Goal: Find specific page/section: Find specific page/section

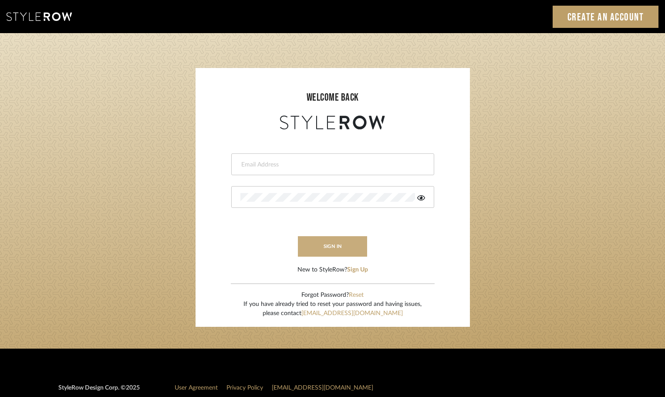
type input "afleener@marikameyer.com"
click at [325, 252] on button "sign in" at bounding box center [333, 246] width 70 height 20
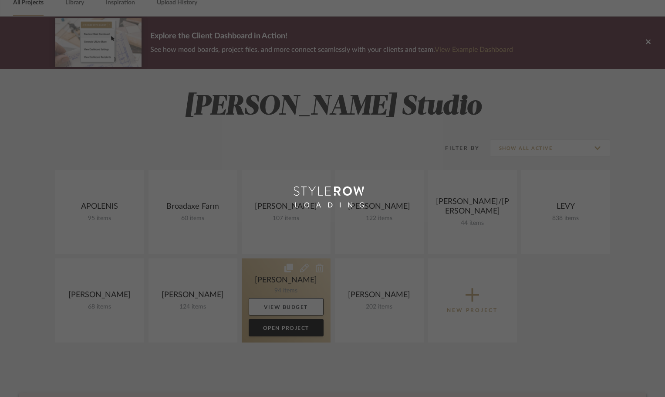
scroll to position [87, 0]
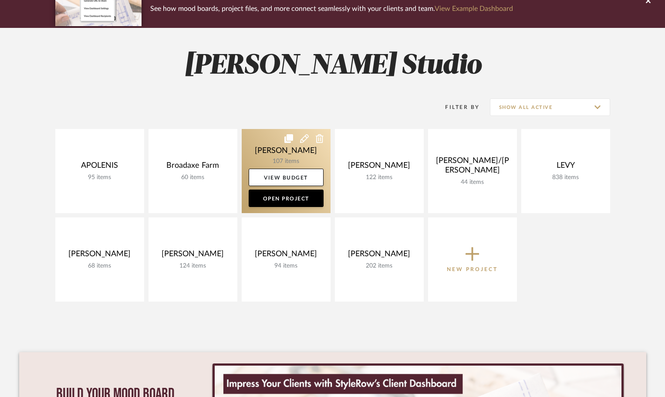
click at [279, 156] on link at bounding box center [286, 171] width 89 height 84
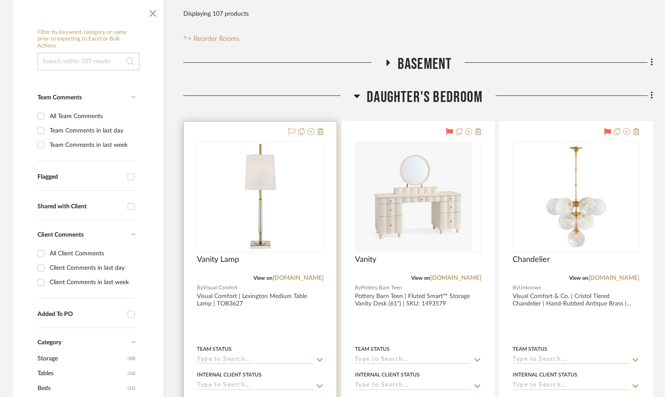
scroll to position [218, 0]
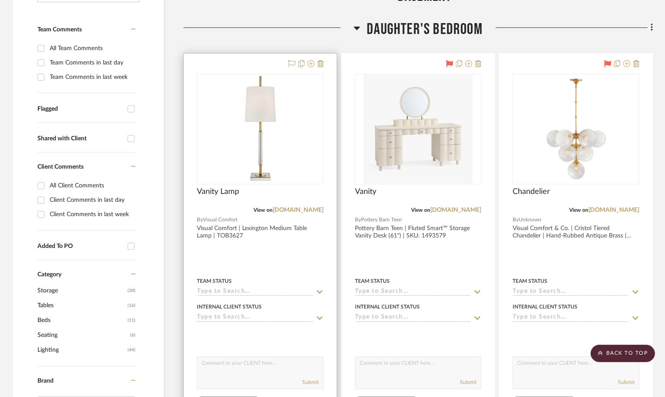
click at [287, 250] on div at bounding box center [260, 244] width 153 height 381
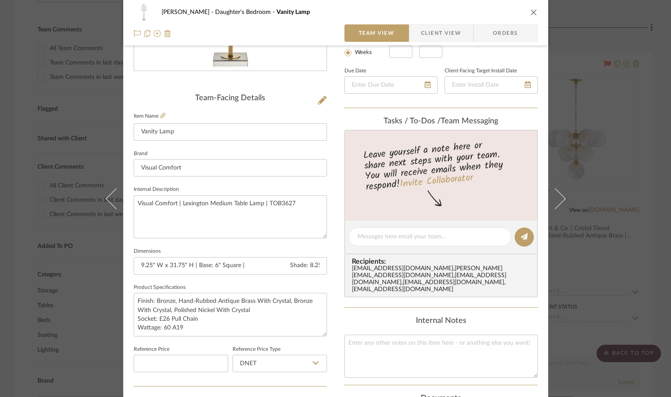
scroll to position [0, 0]
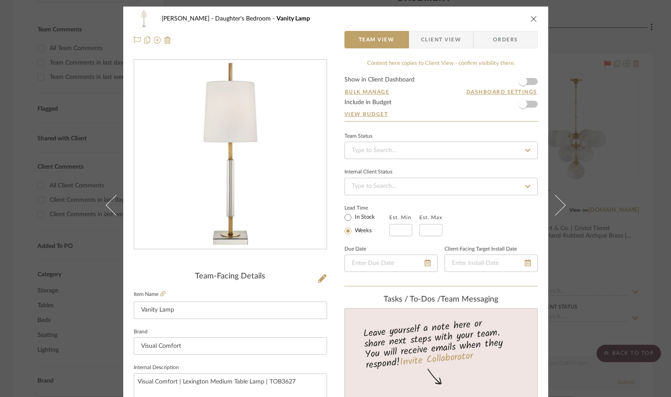
click at [438, 39] on span "Client View" at bounding box center [441, 39] width 40 height 17
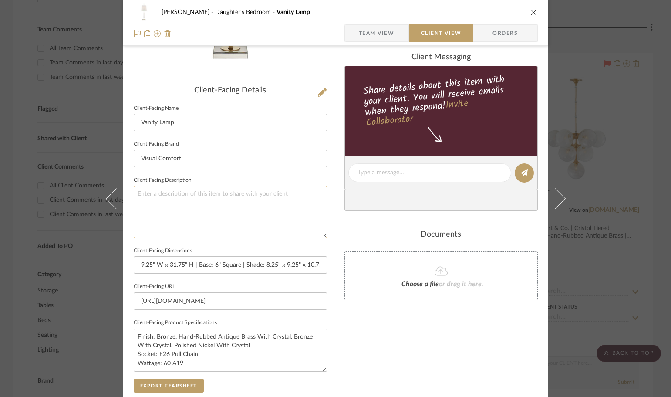
scroll to position [174, 0]
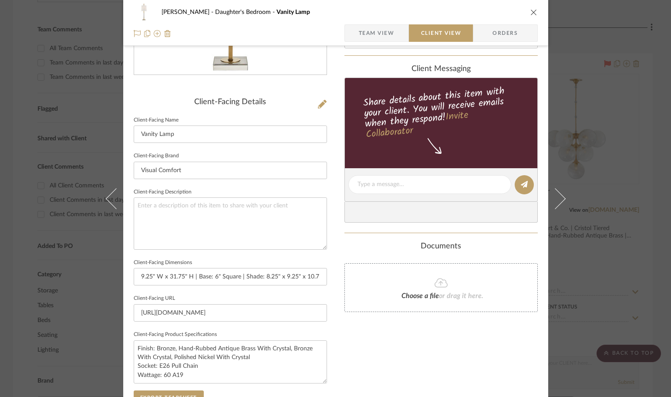
click at [645, 195] on div "CIRKSENA Daughter's Bedroom Vanity Lamp Team View Client View Orders Client-Fac…" at bounding box center [335, 198] width 671 height 397
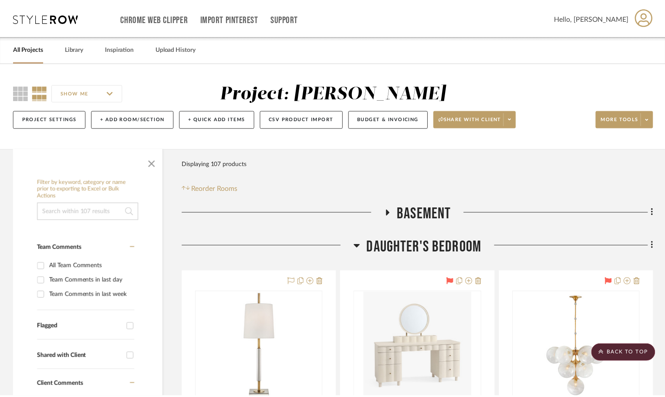
scroll to position [218, 0]
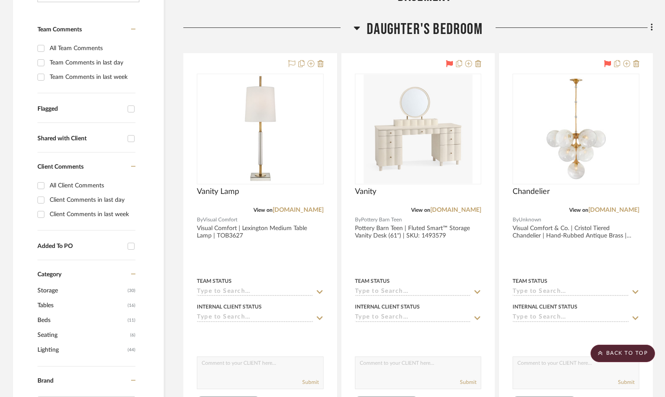
click at [357, 23] on icon at bounding box center [356, 28] width 7 height 10
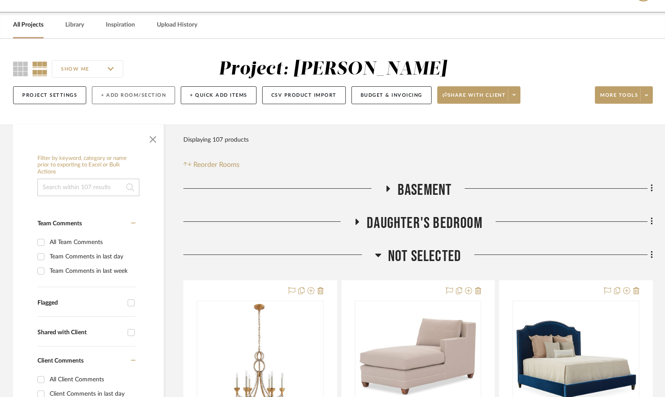
scroll to position [0, 0]
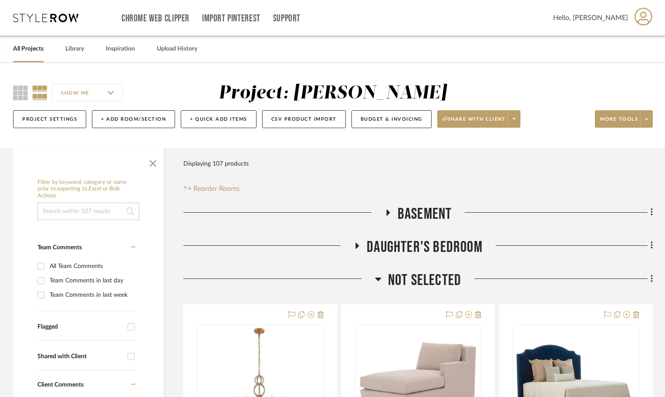
click at [34, 47] on link "All Projects" at bounding box center [28, 49] width 30 height 12
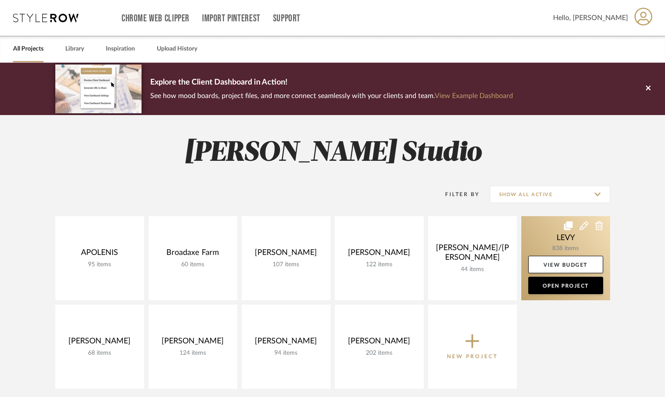
click at [564, 247] on link at bounding box center [565, 258] width 89 height 84
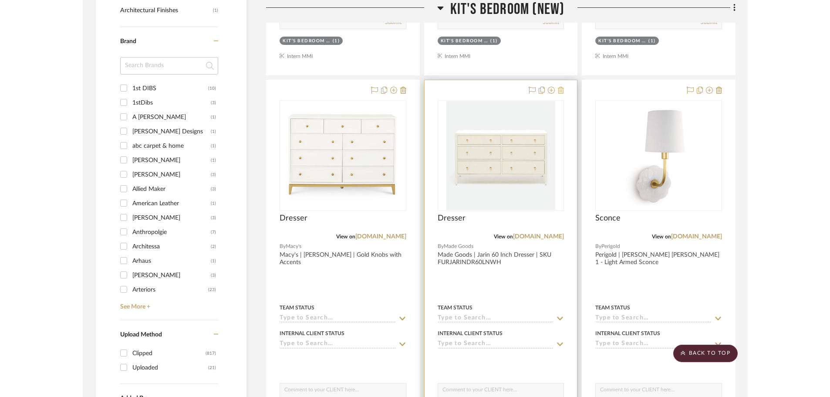
scroll to position [1132, 0]
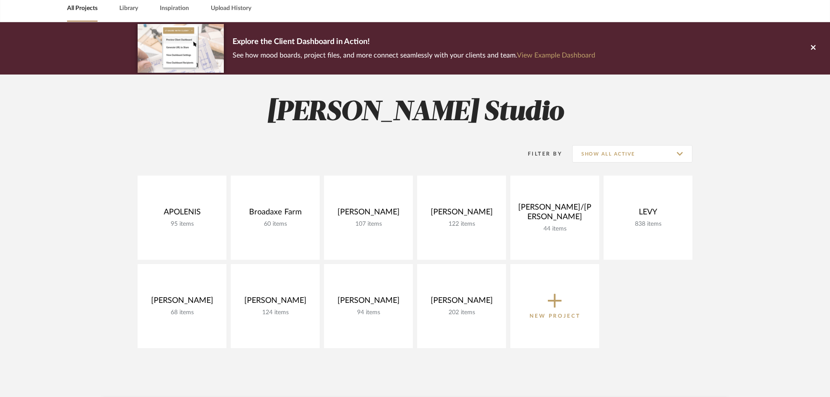
scroll to position [87, 0]
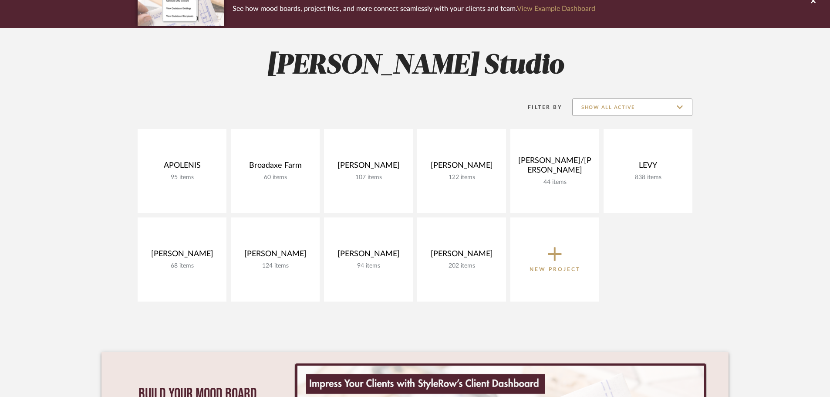
click at [664, 105] on input "Show All Active" at bounding box center [632, 106] width 120 height 17
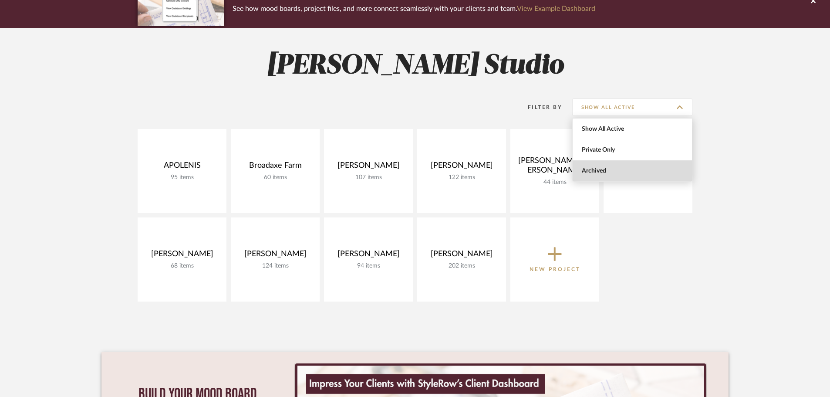
click at [623, 166] on span "Archived" at bounding box center [631, 170] width 119 height 21
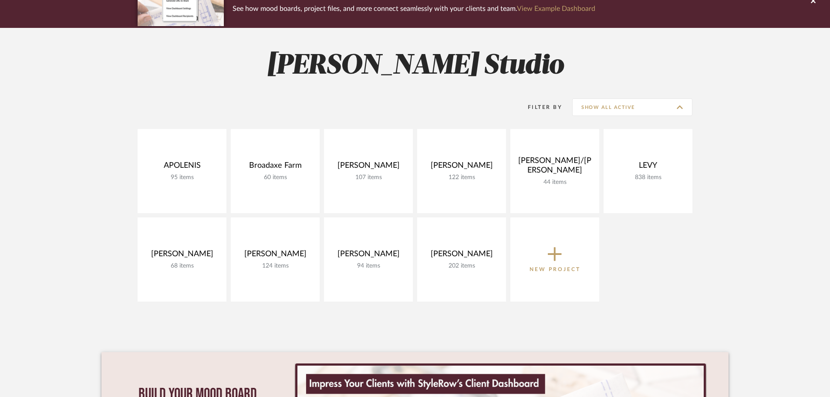
type input "Archived"
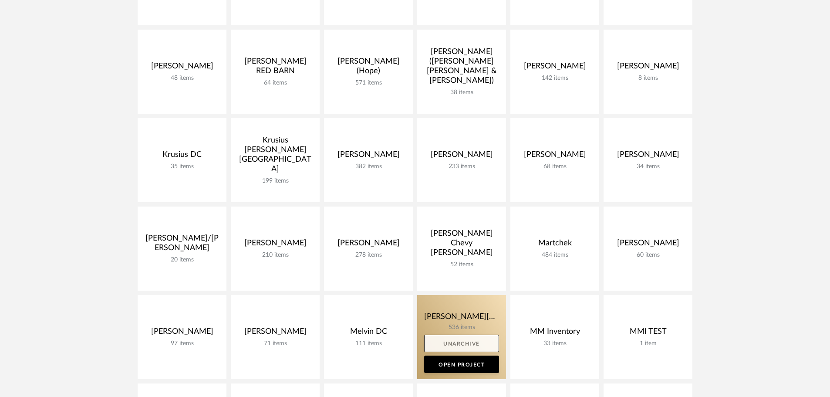
scroll to position [697, 0]
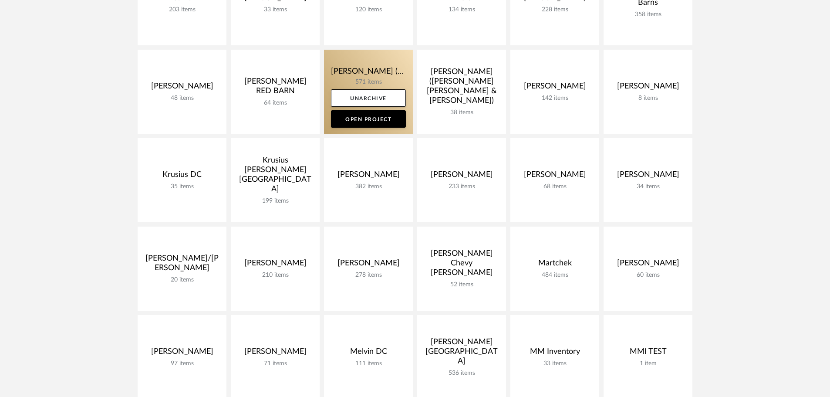
click at [357, 82] on link at bounding box center [368, 92] width 89 height 84
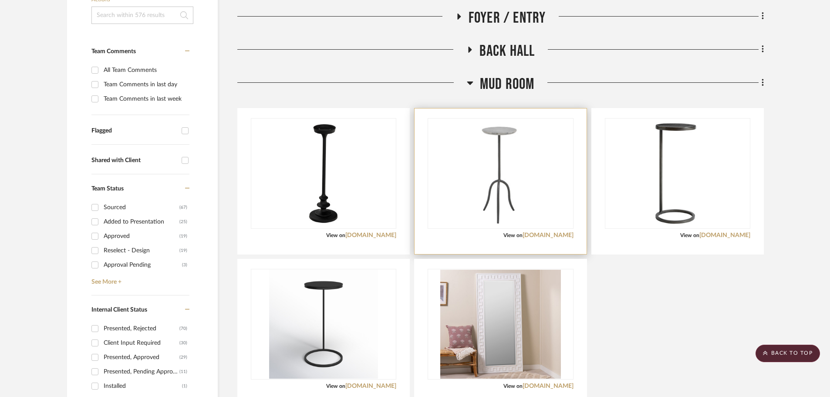
scroll to position [261, 0]
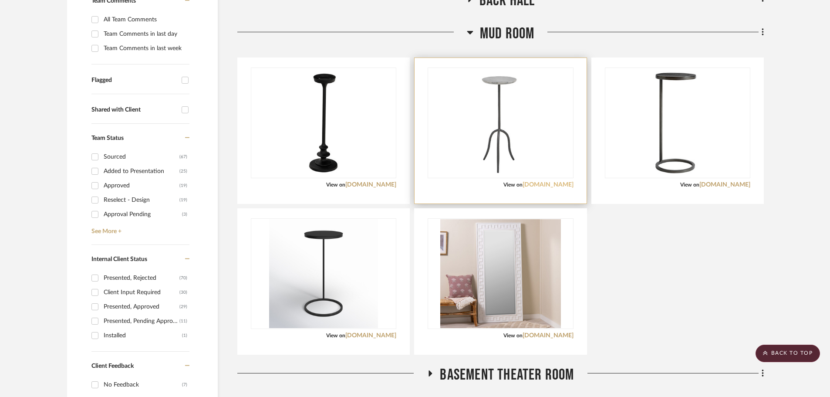
click at [541, 185] on link "ballarddesigns.com" at bounding box center [547, 185] width 51 height 6
